Goal: Use online tool/utility: Use online tool/utility

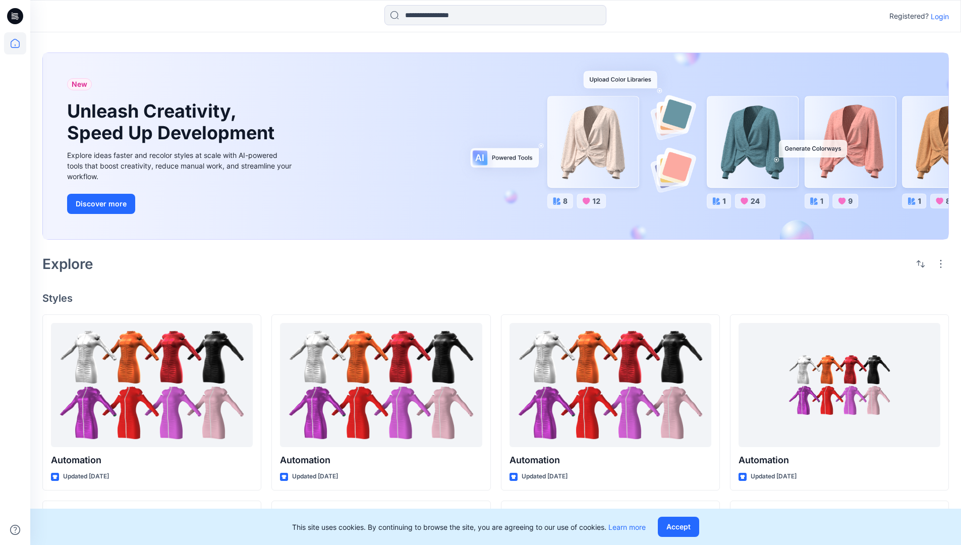
click at [937, 16] on p "Login" at bounding box center [939, 16] width 18 height 11
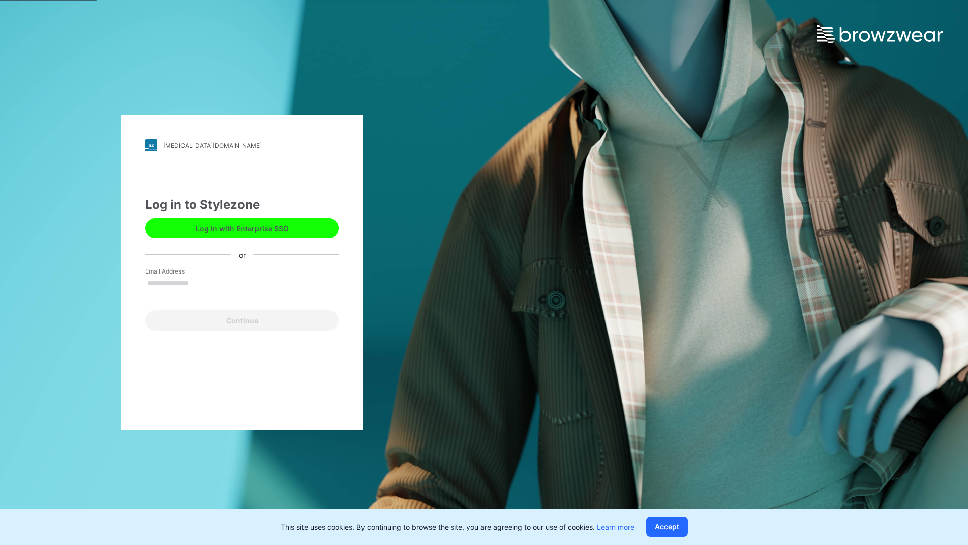
click at [199, 282] on input "Email Address" at bounding box center [242, 283] width 194 height 15
type input "**********"
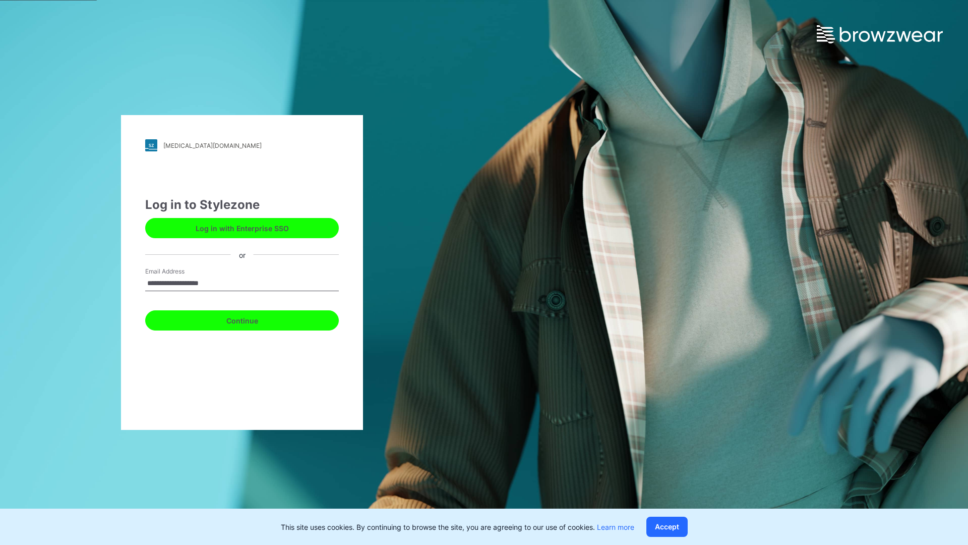
click at [253, 319] on button "Continue" at bounding box center [242, 320] width 194 height 20
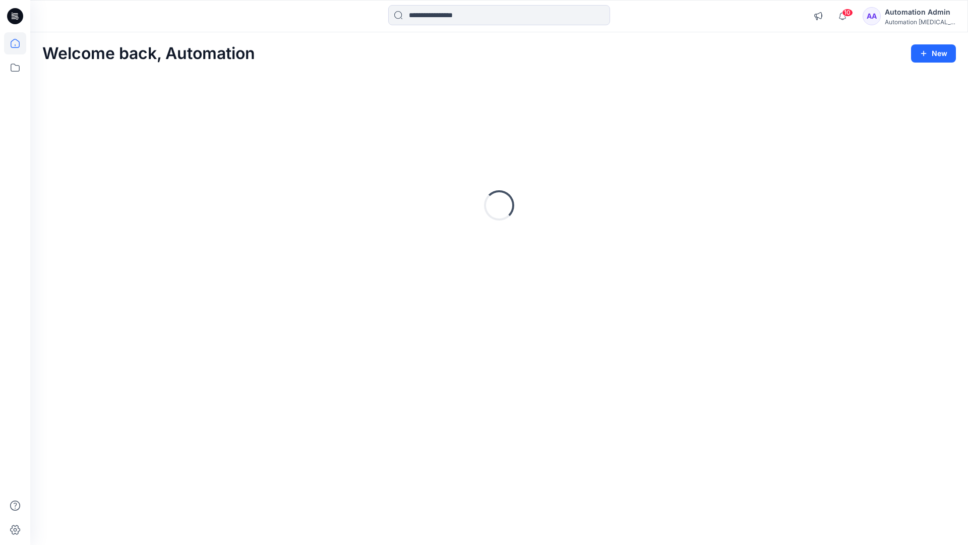
click at [19, 43] on icon at bounding box center [15, 43] width 9 height 9
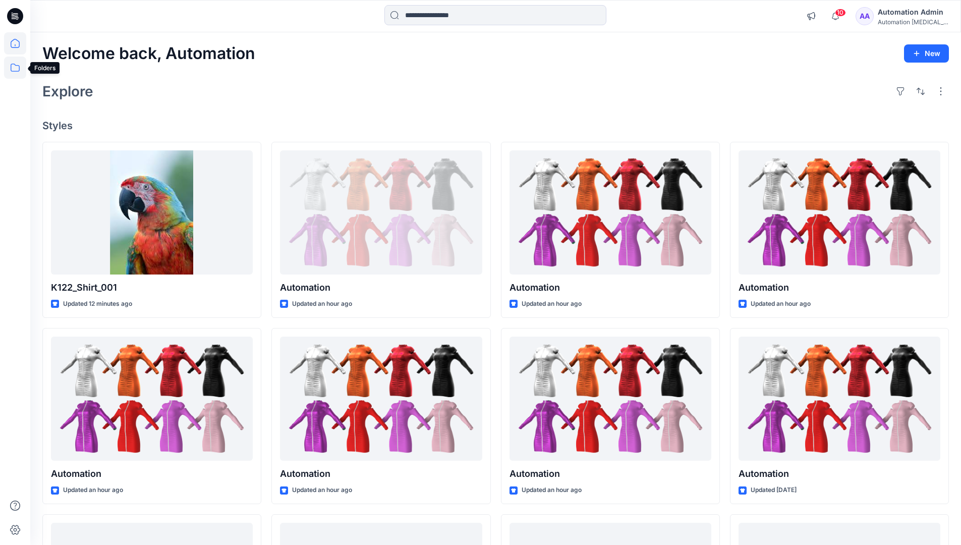
click at [14, 70] on icon at bounding box center [15, 67] width 22 height 22
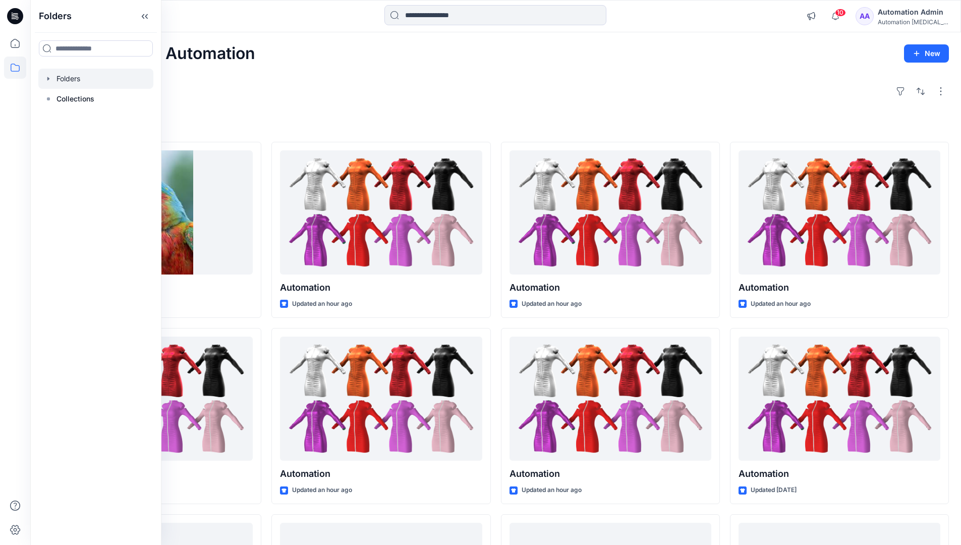
click at [113, 78] on div at bounding box center [95, 79] width 115 height 20
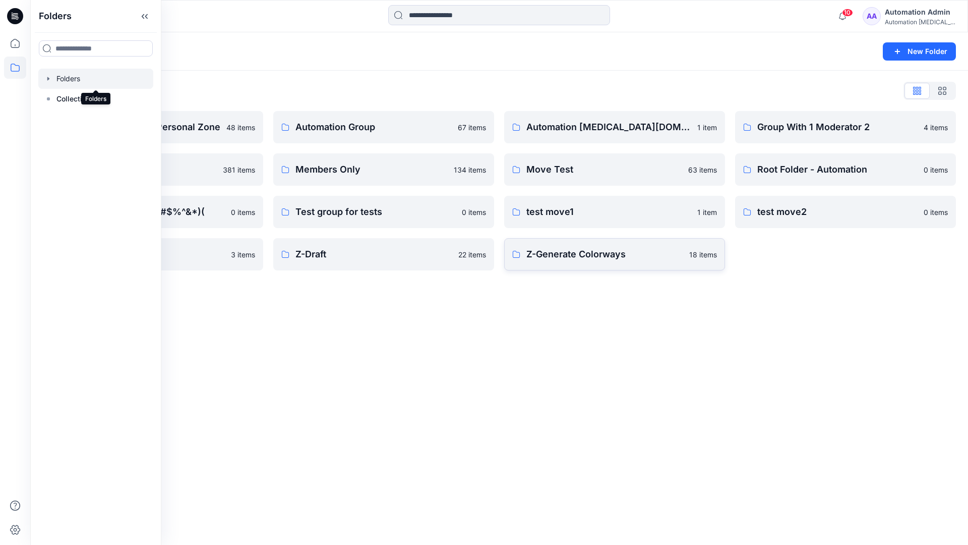
click at [620, 259] on p "Z-Generate Colorways" at bounding box center [605, 254] width 157 height 14
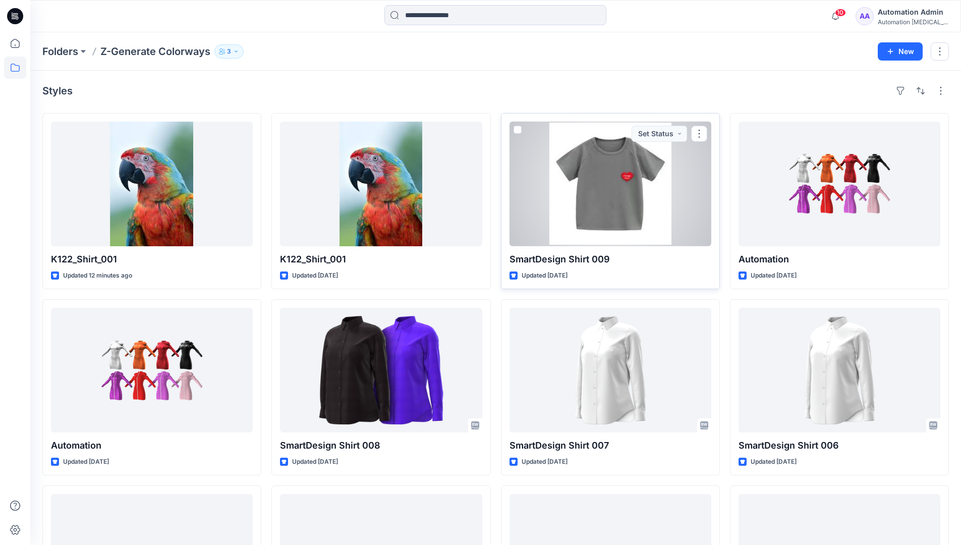
click at [517, 130] on span at bounding box center [517, 130] width 8 height 8
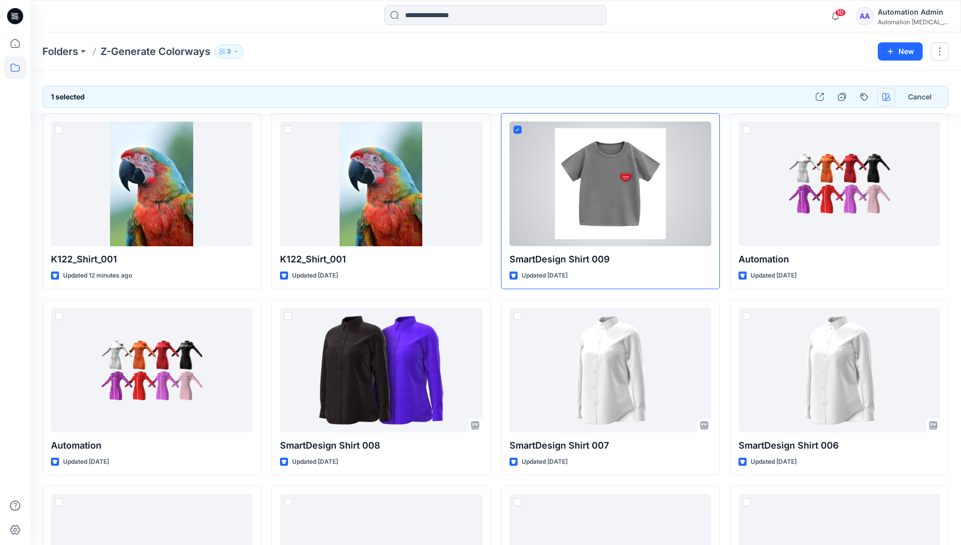
click at [886, 94] on icon "button" at bounding box center [886, 97] width 8 height 8
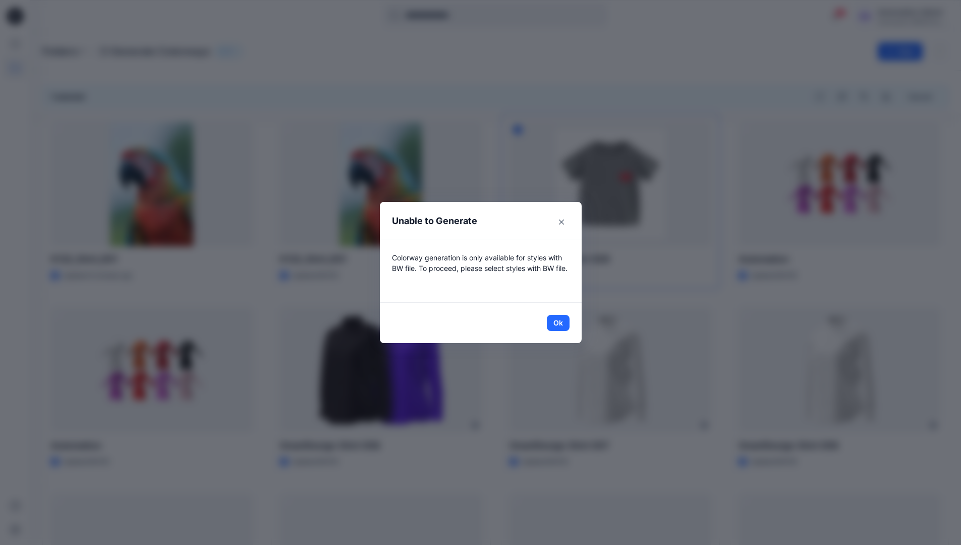
click at [509, 222] on header "Unable to Generate" at bounding box center [481, 221] width 202 height 38
click at [562, 322] on button "Ok" at bounding box center [558, 323] width 23 height 16
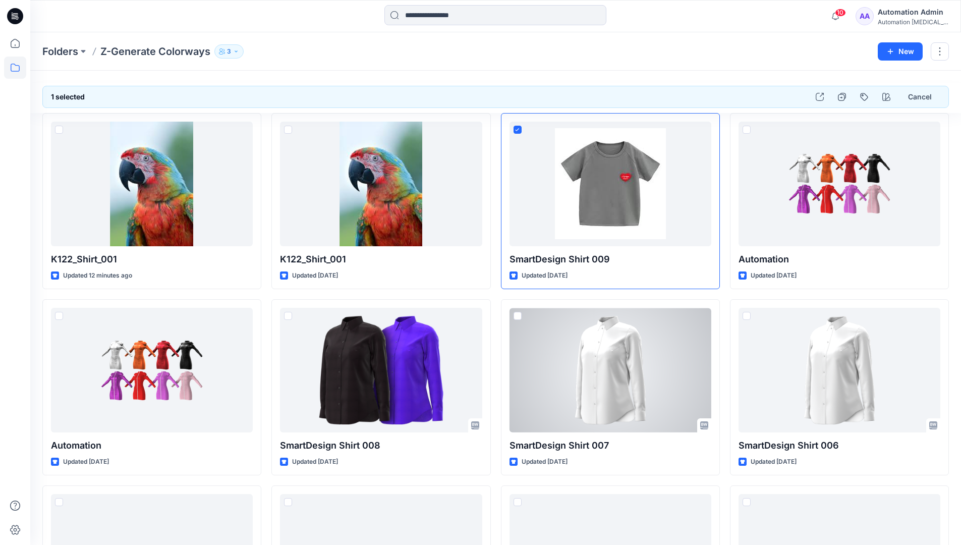
click at [923, 18] on div "Automation [MEDICAL_DATA]..." at bounding box center [913, 22] width 71 height 8
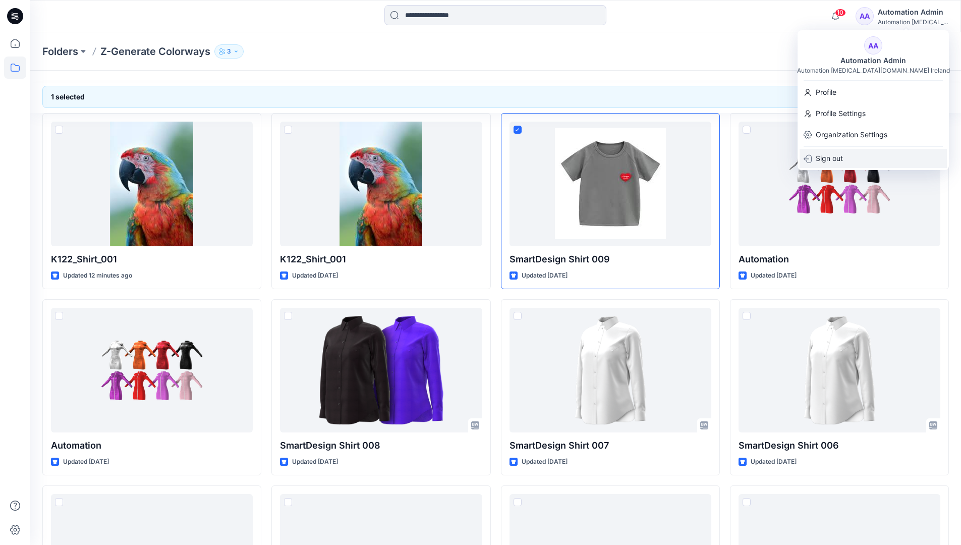
click at [867, 159] on div "Sign out" at bounding box center [872, 158] width 147 height 19
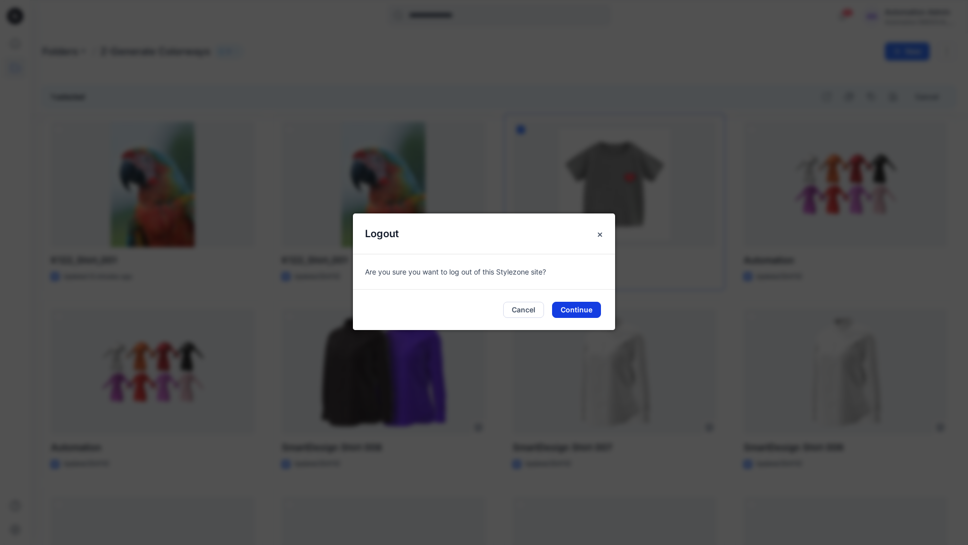
click at [581, 309] on button "Continue" at bounding box center [576, 310] width 49 height 16
